Goal: Complete application form: Complete application form

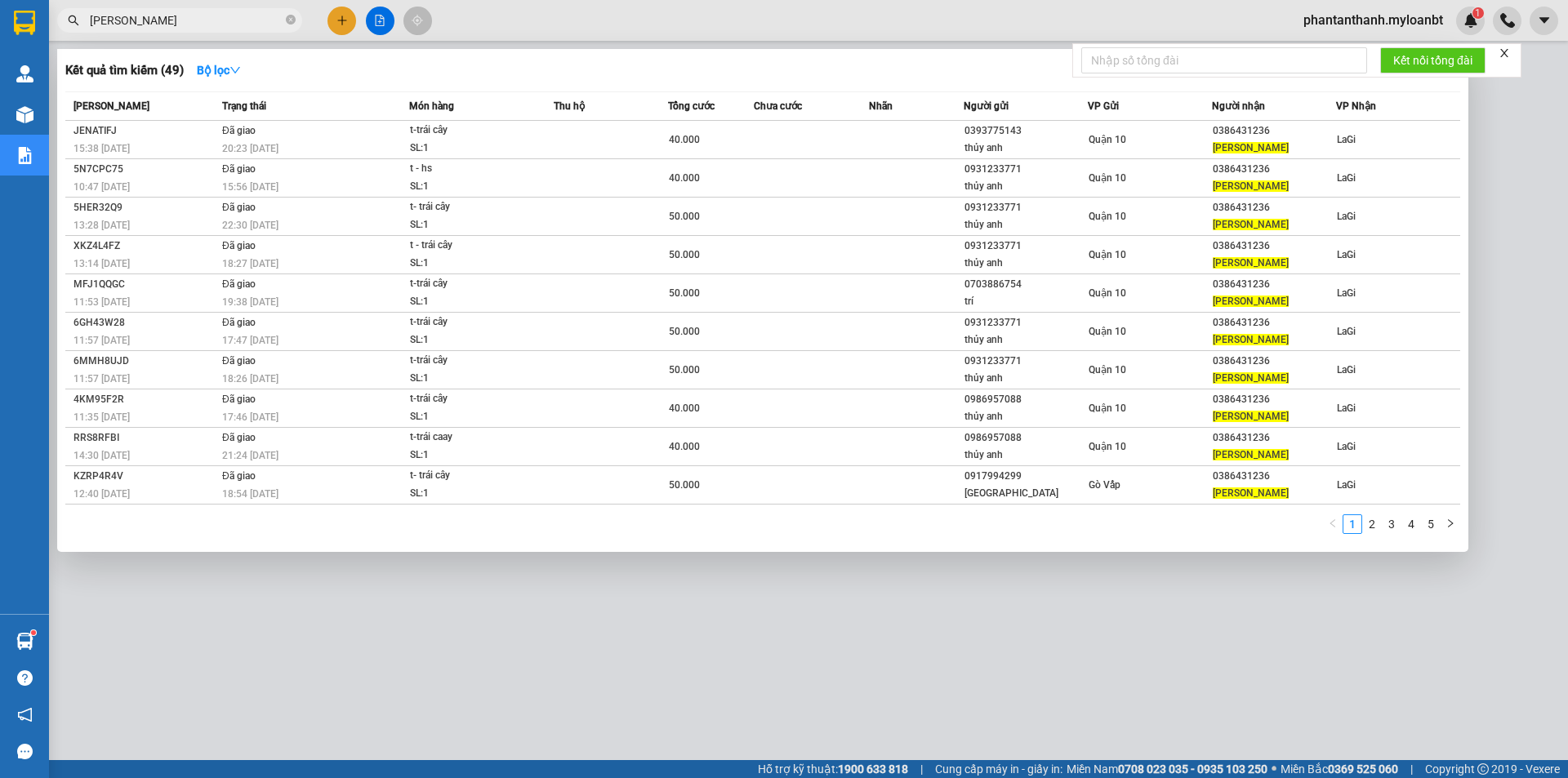
click at [211, 25] on input "[PERSON_NAME]" at bounding box center [186, 20] width 193 height 18
paste input "0346206618"
type input "0346206618"
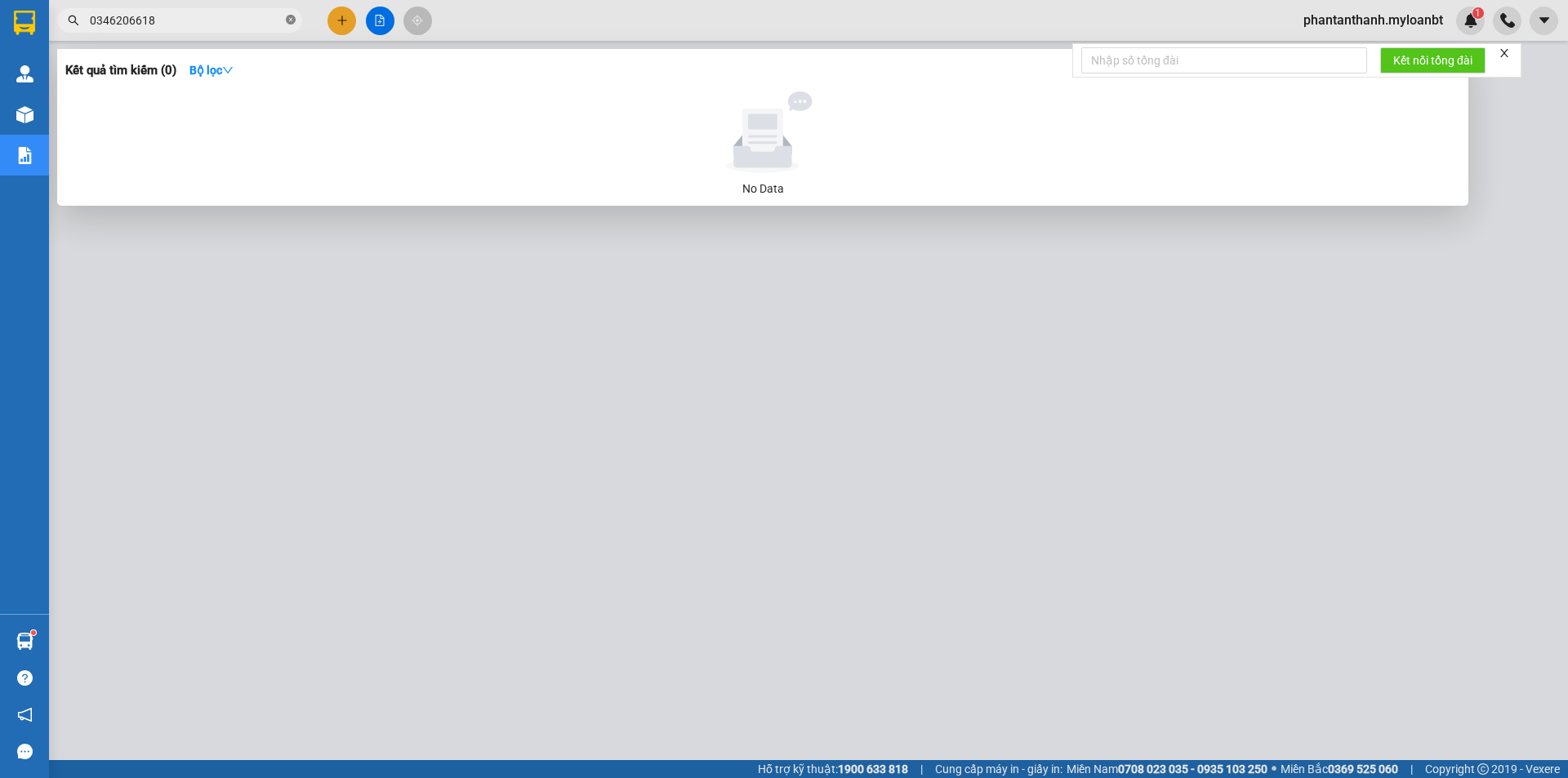
click at [288, 26] on span at bounding box center [290, 21] width 10 height 16
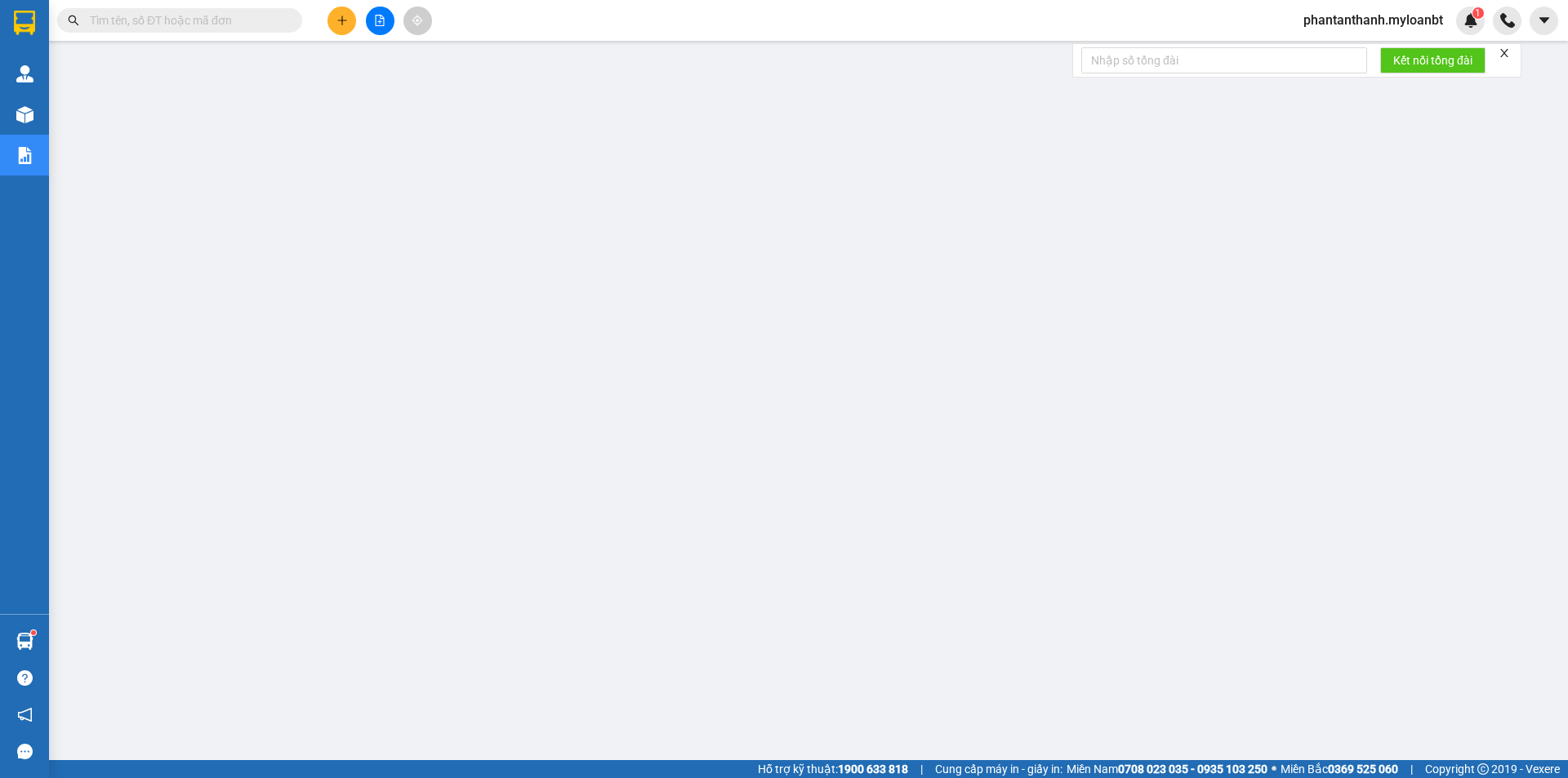
click at [189, 12] on input "text" at bounding box center [186, 20] width 193 height 18
click at [188, 18] on input "text" at bounding box center [186, 20] width 193 height 18
paste input "0869376861"
type input "0869376861"
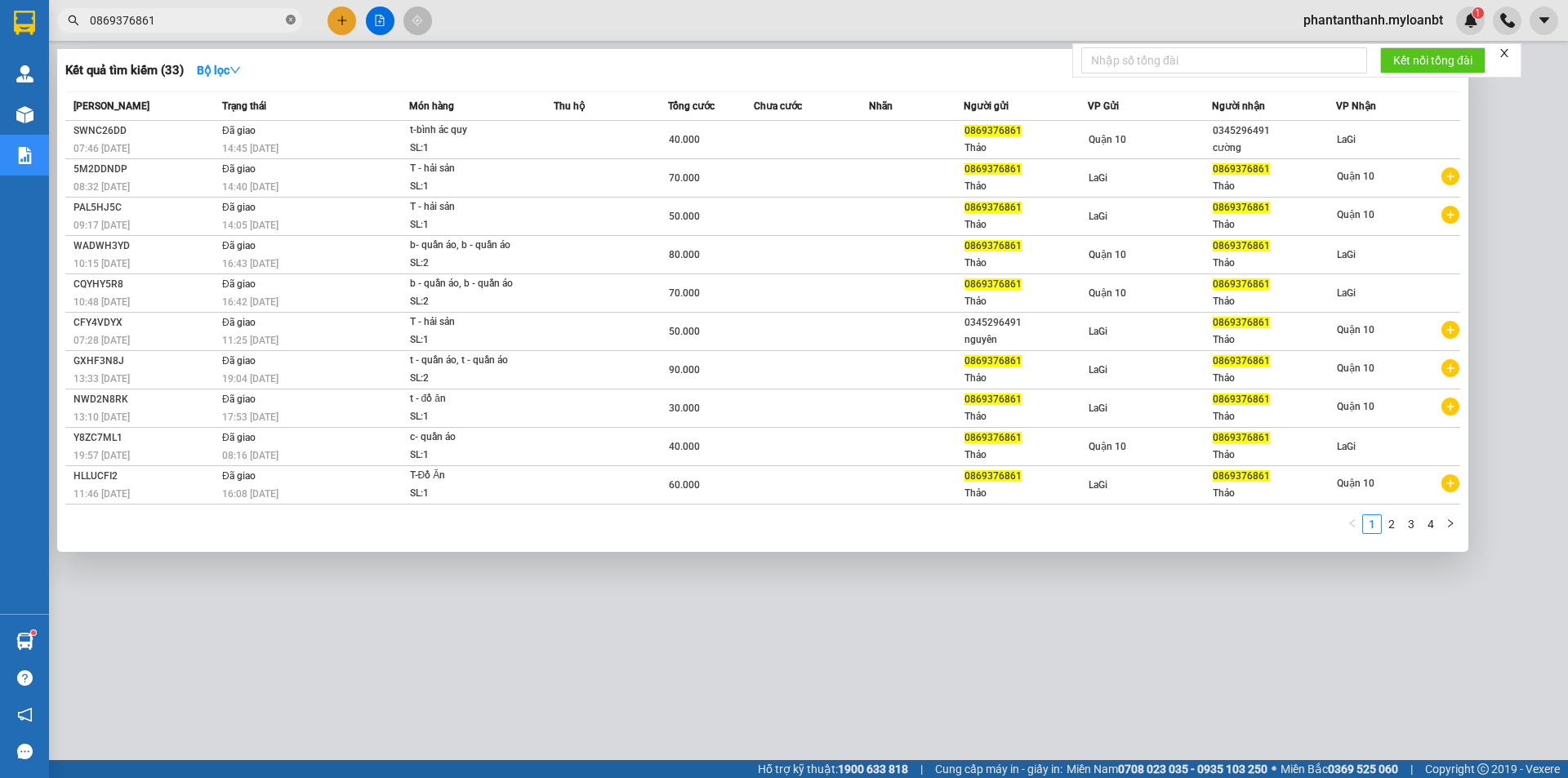
click at [287, 18] on icon "close-circle" at bounding box center [290, 19] width 10 height 10
